Goal: Navigation & Orientation: Find specific page/section

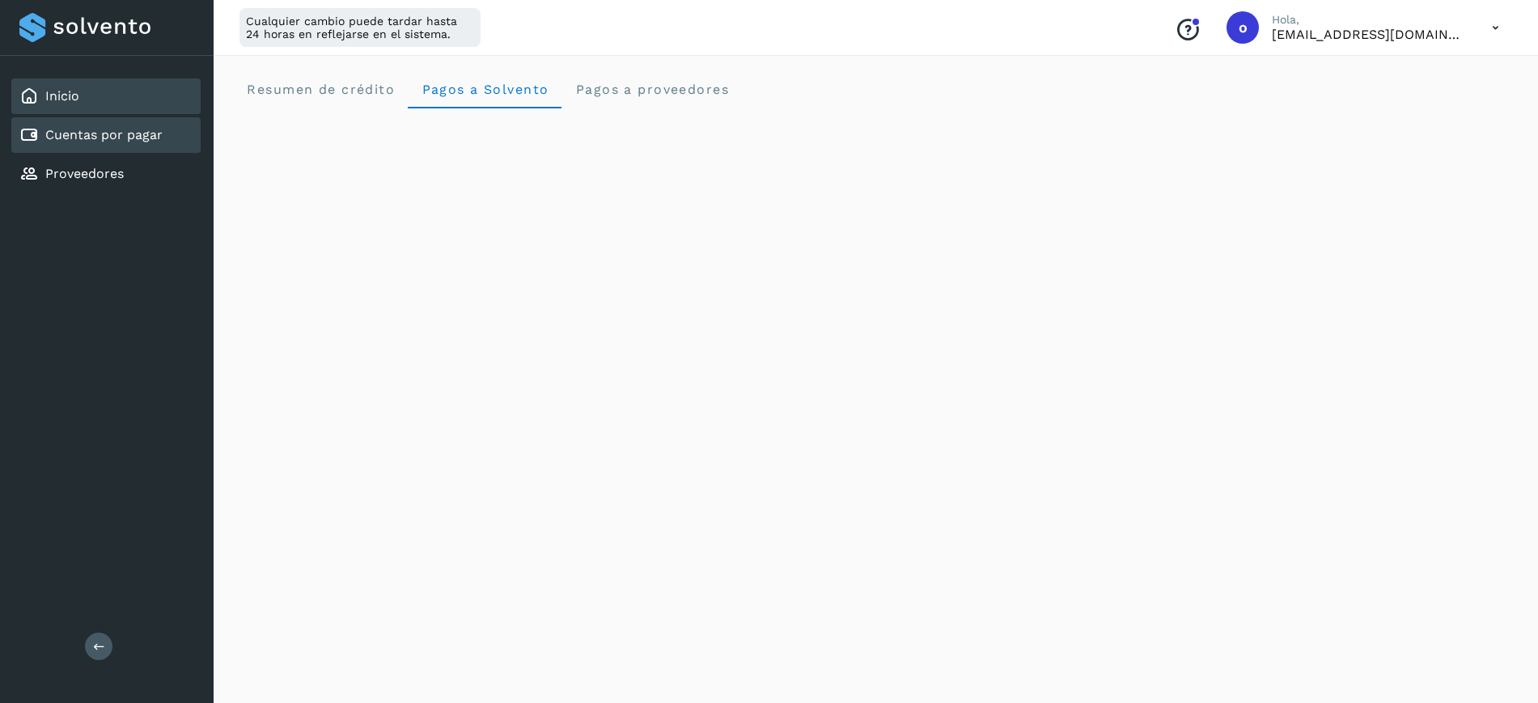
click at [125, 129] on link "Cuentas por pagar" at bounding box center [103, 134] width 117 height 15
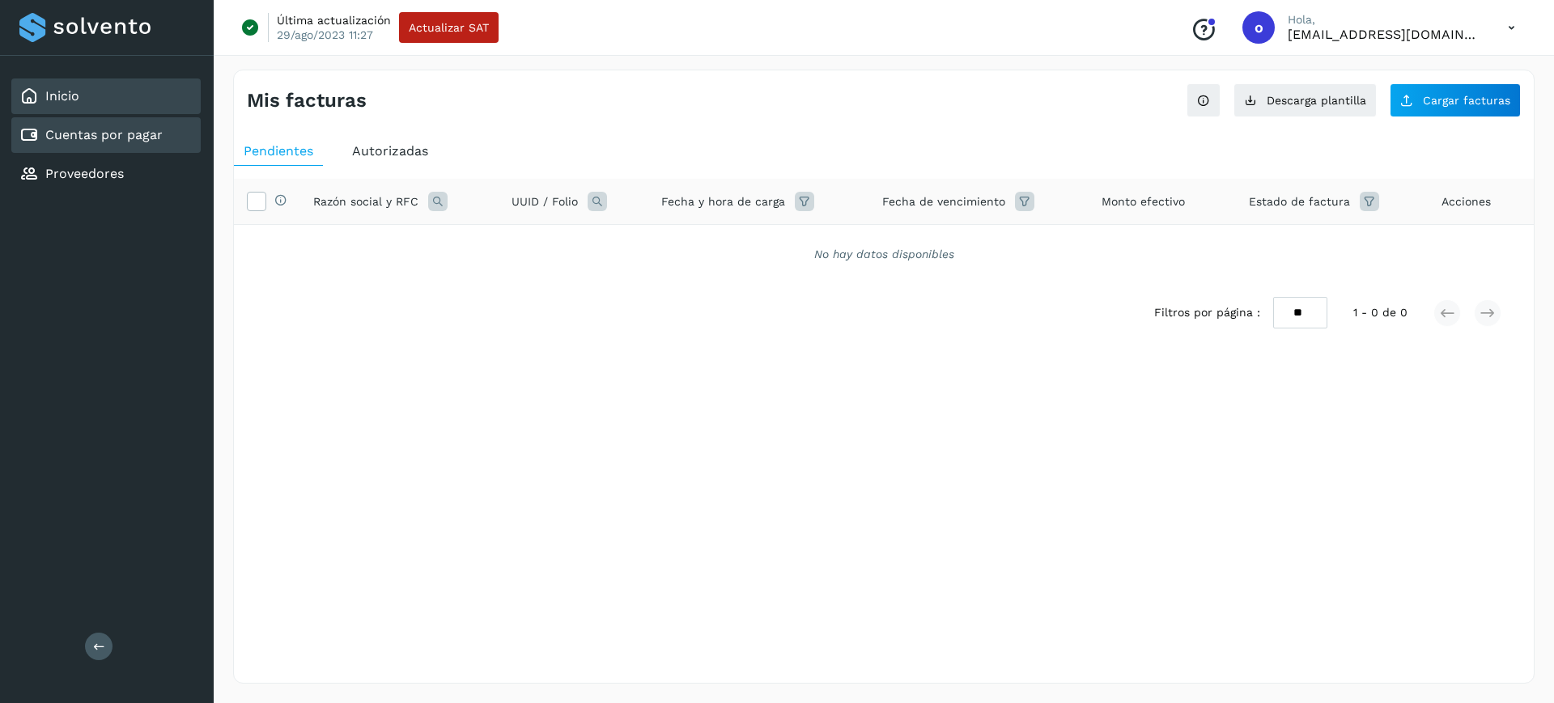
click at [144, 92] on div "Inicio" at bounding box center [105, 96] width 189 height 36
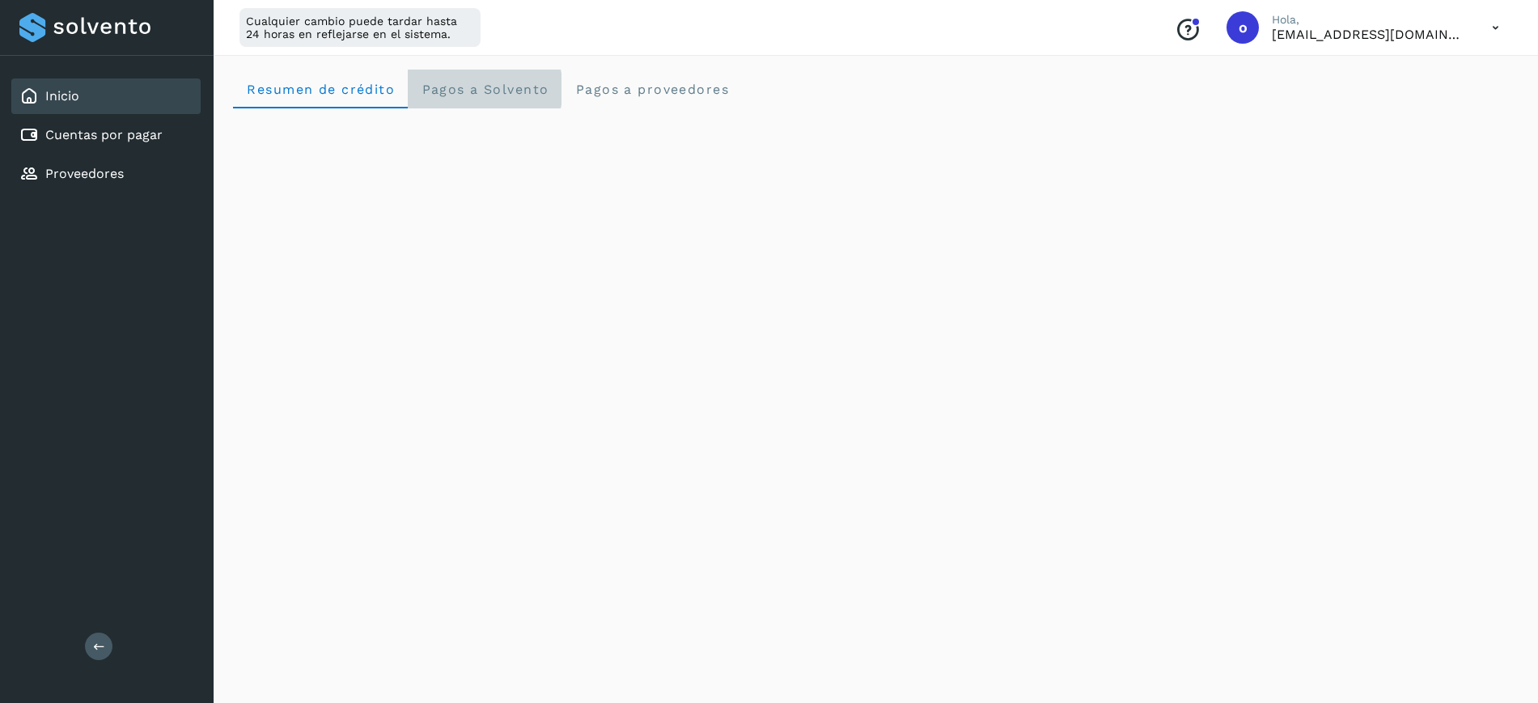
click at [541, 77] on Solvento "Pagos a Solvento" at bounding box center [485, 89] width 154 height 39
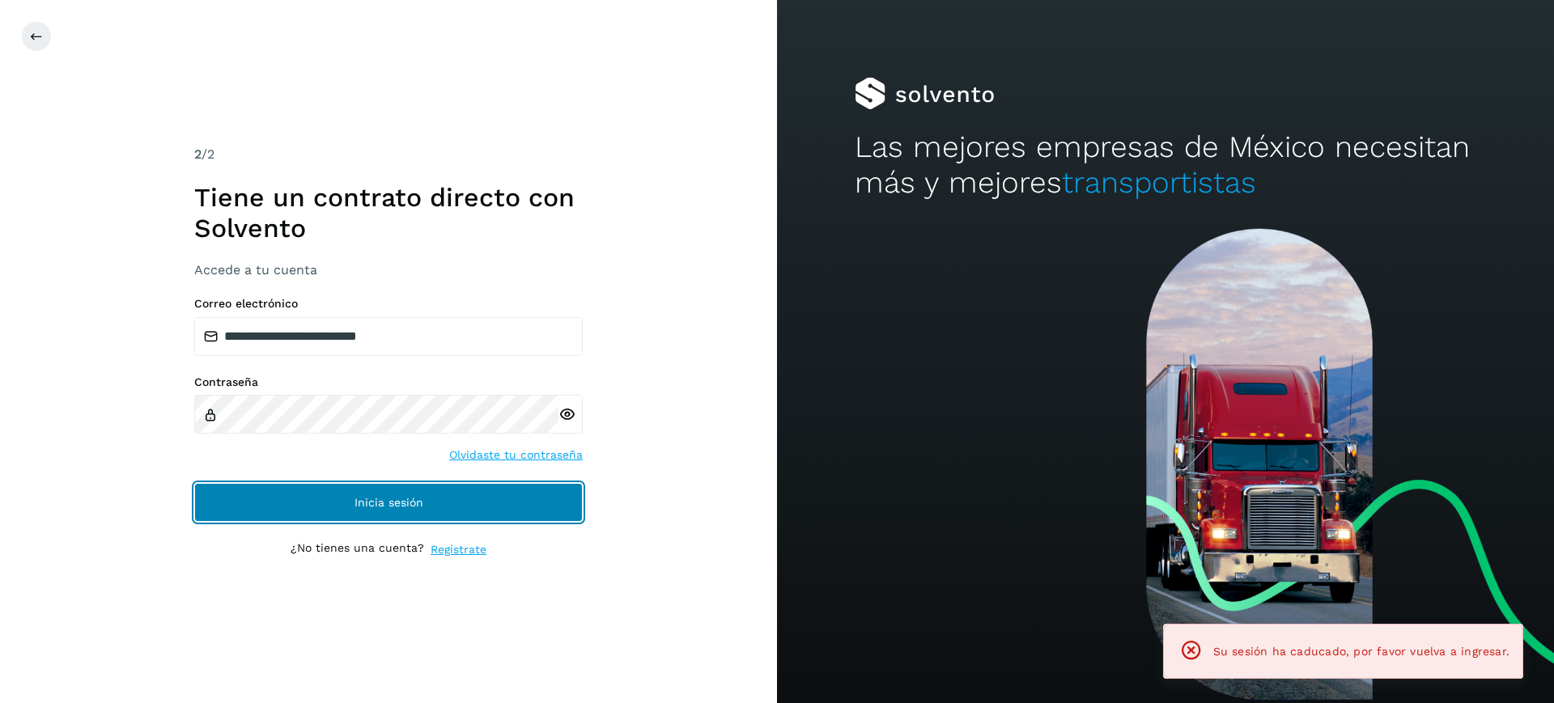
click at [445, 511] on button "Inicia sesión" at bounding box center [388, 502] width 388 height 39
